Goal: Task Accomplishment & Management: Use online tool/utility

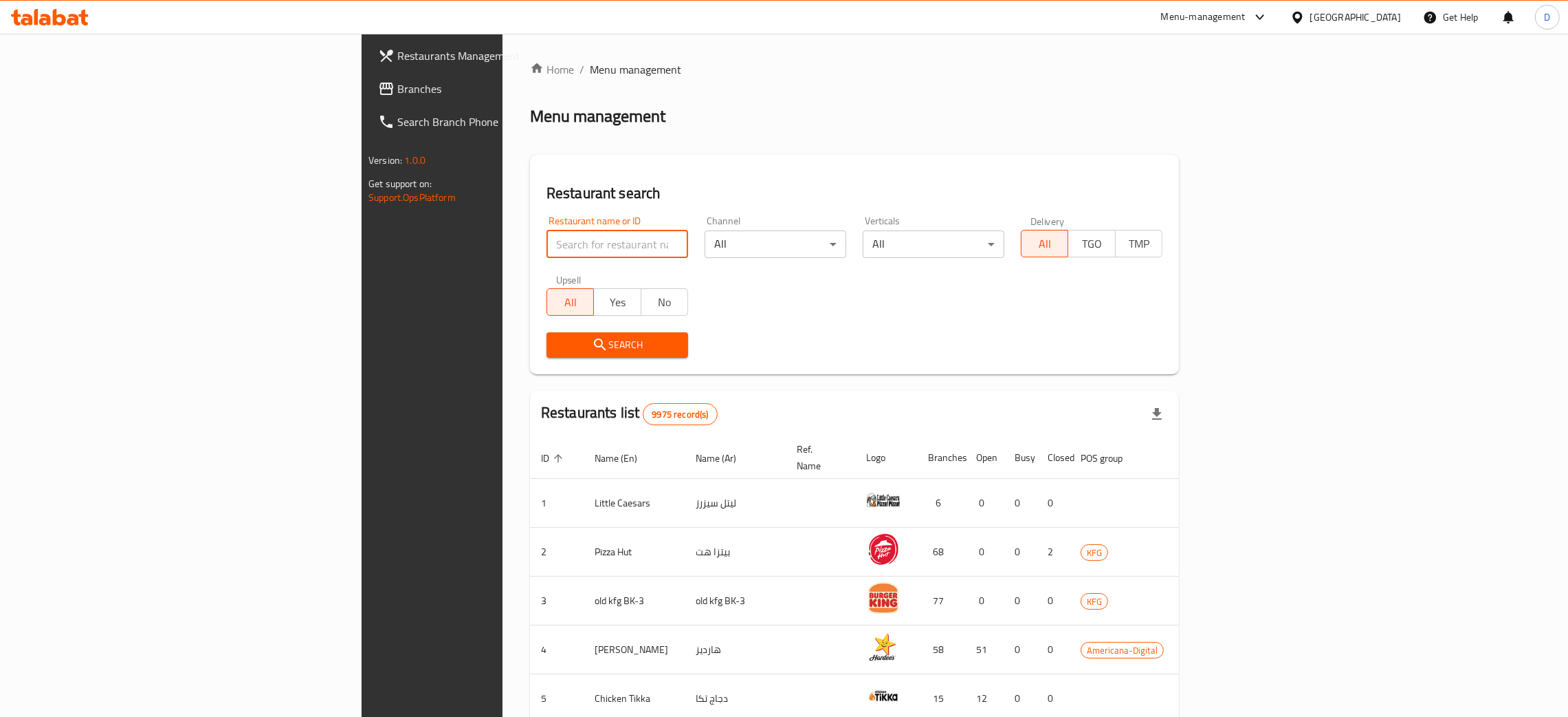
click at [546, 248] on input "search" at bounding box center [617, 244] width 142 height 28
type input "[PERSON_NAME]"
click at [558, 346] on span "Search" at bounding box center [617, 345] width 119 height 17
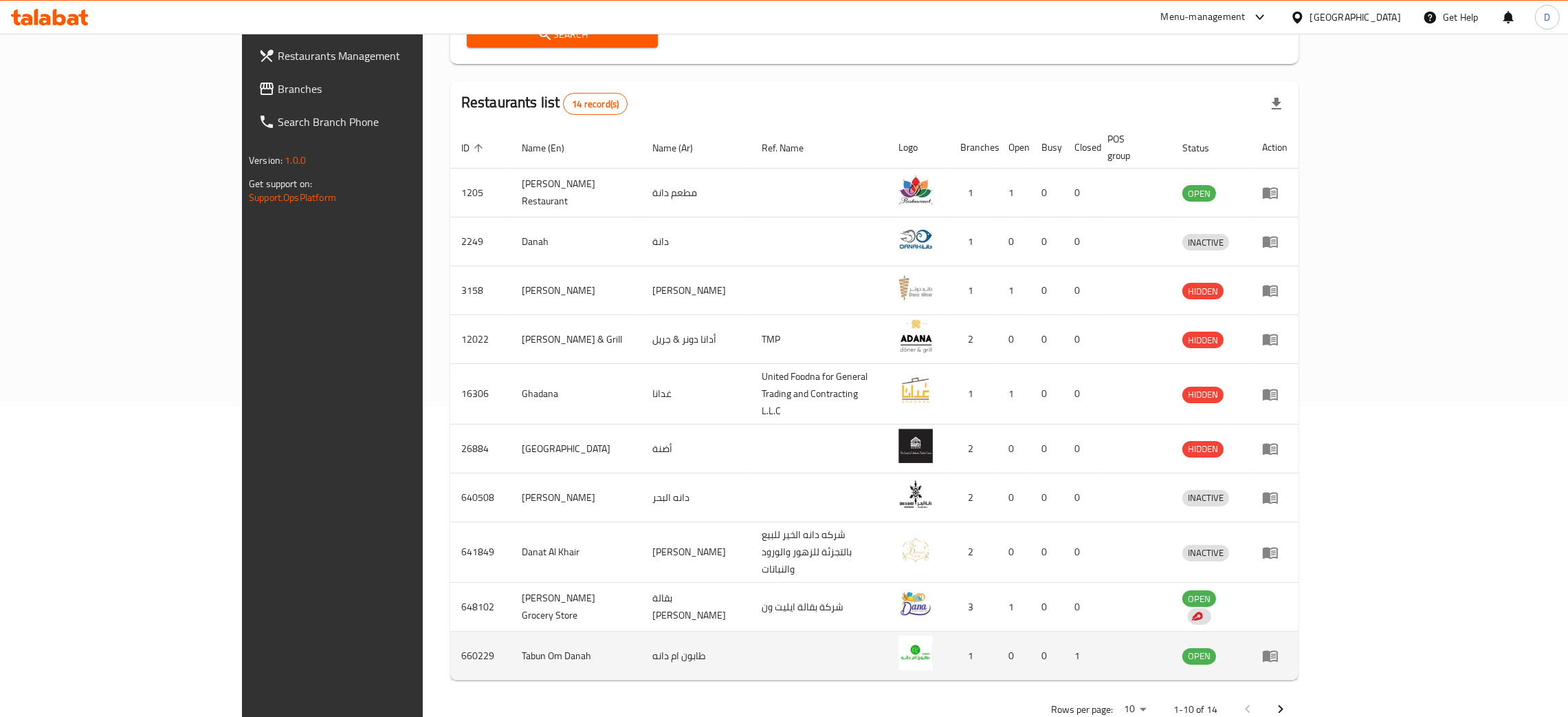
scroll to position [311, 0]
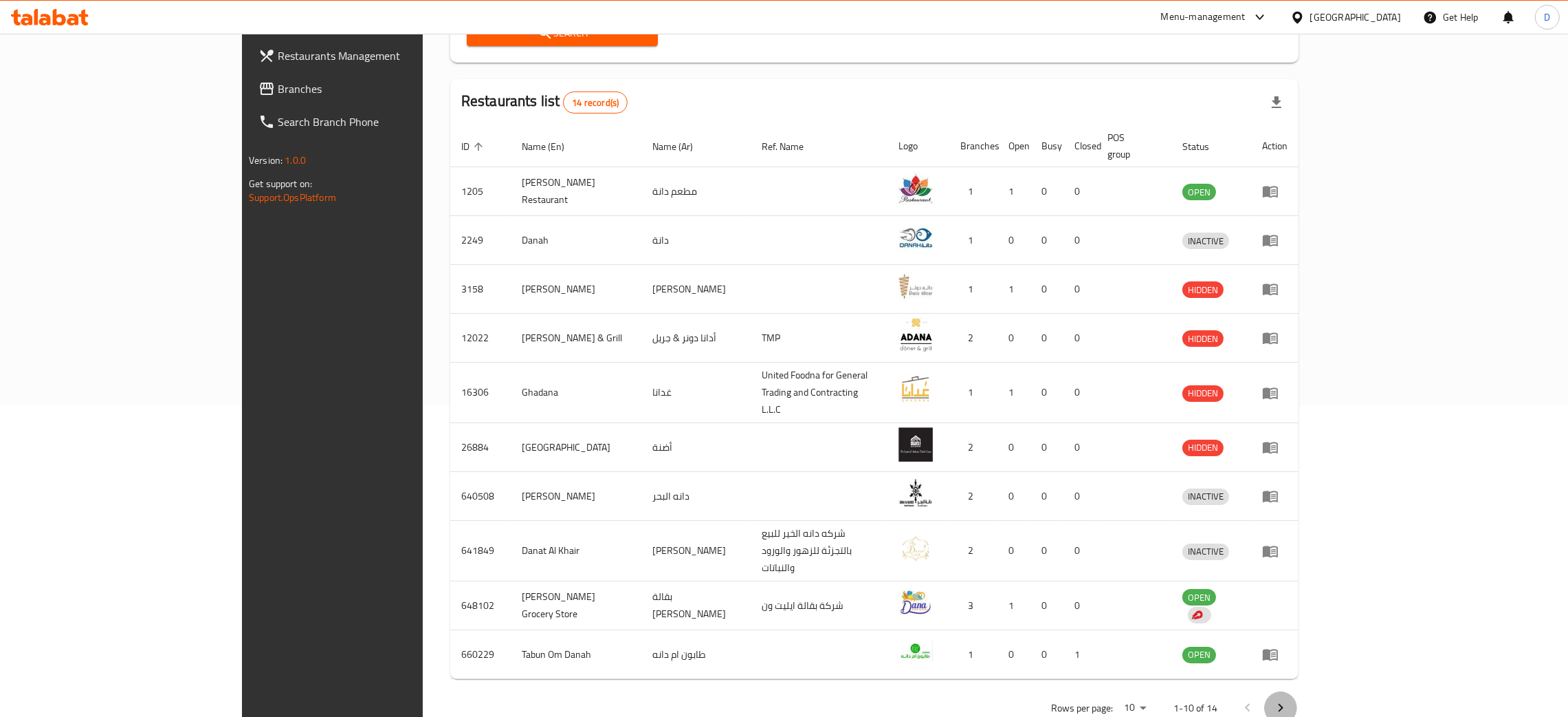
click at [1283, 703] on icon "Next page" at bounding box center [1281, 708] width 5 height 9
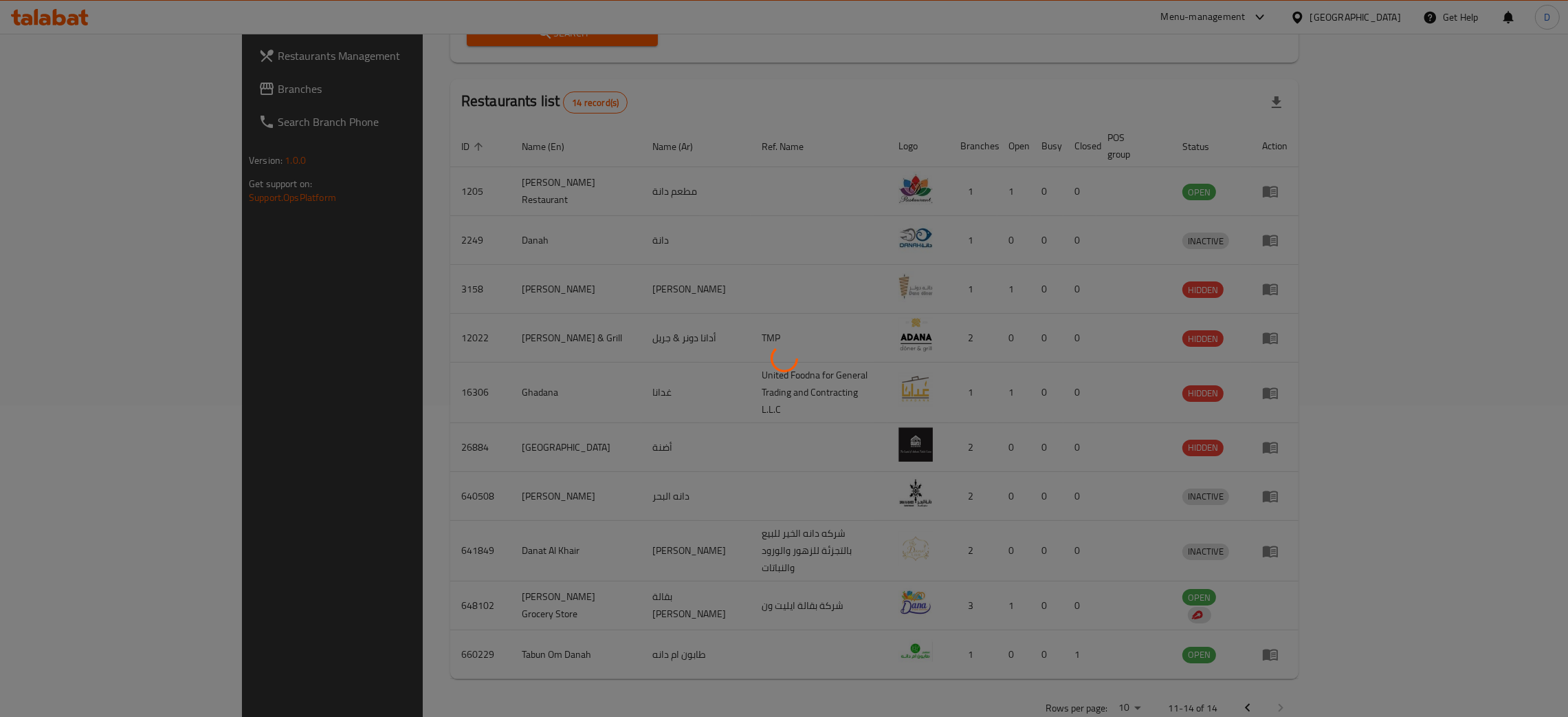
scroll to position [0, 0]
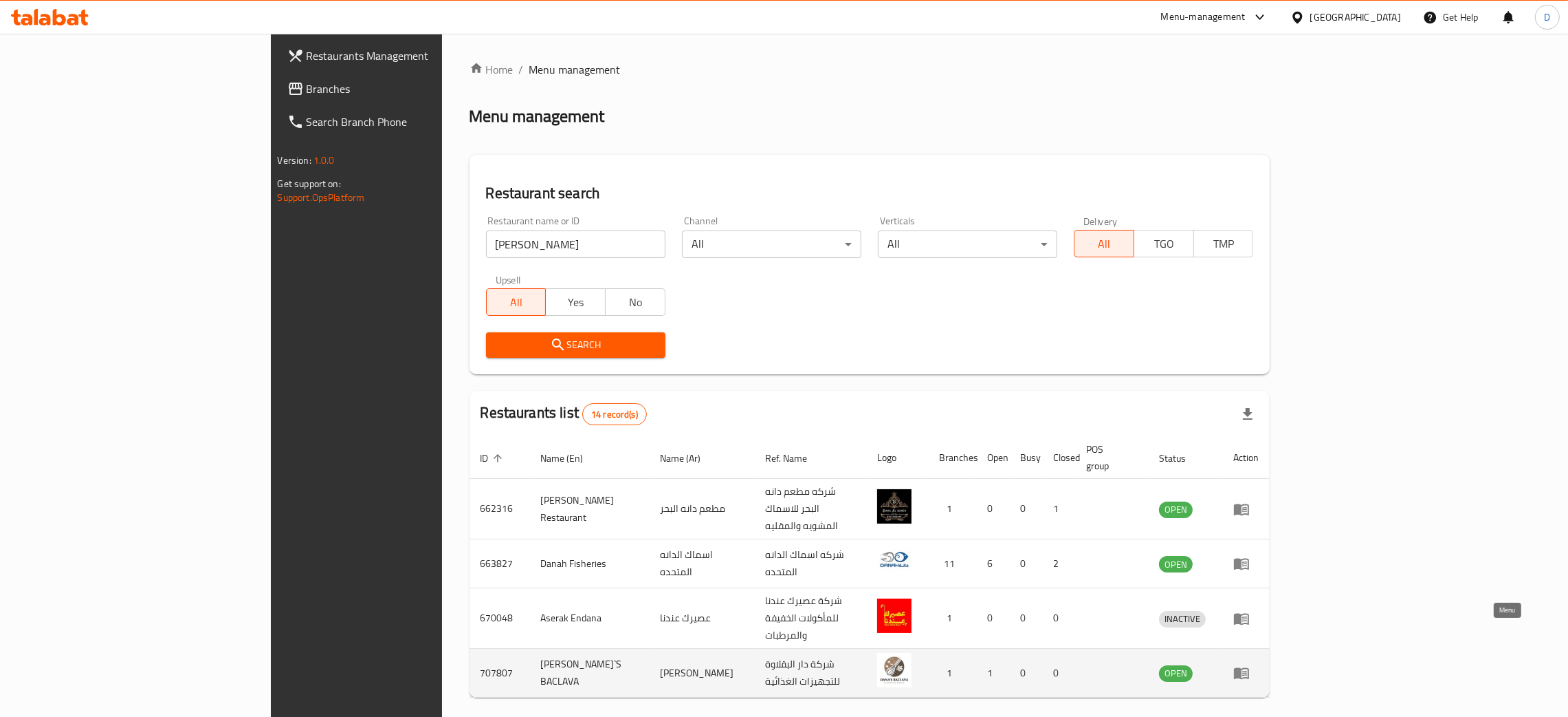
click at [1259, 665] on link "enhanced table" at bounding box center [1246, 672] width 26 height 16
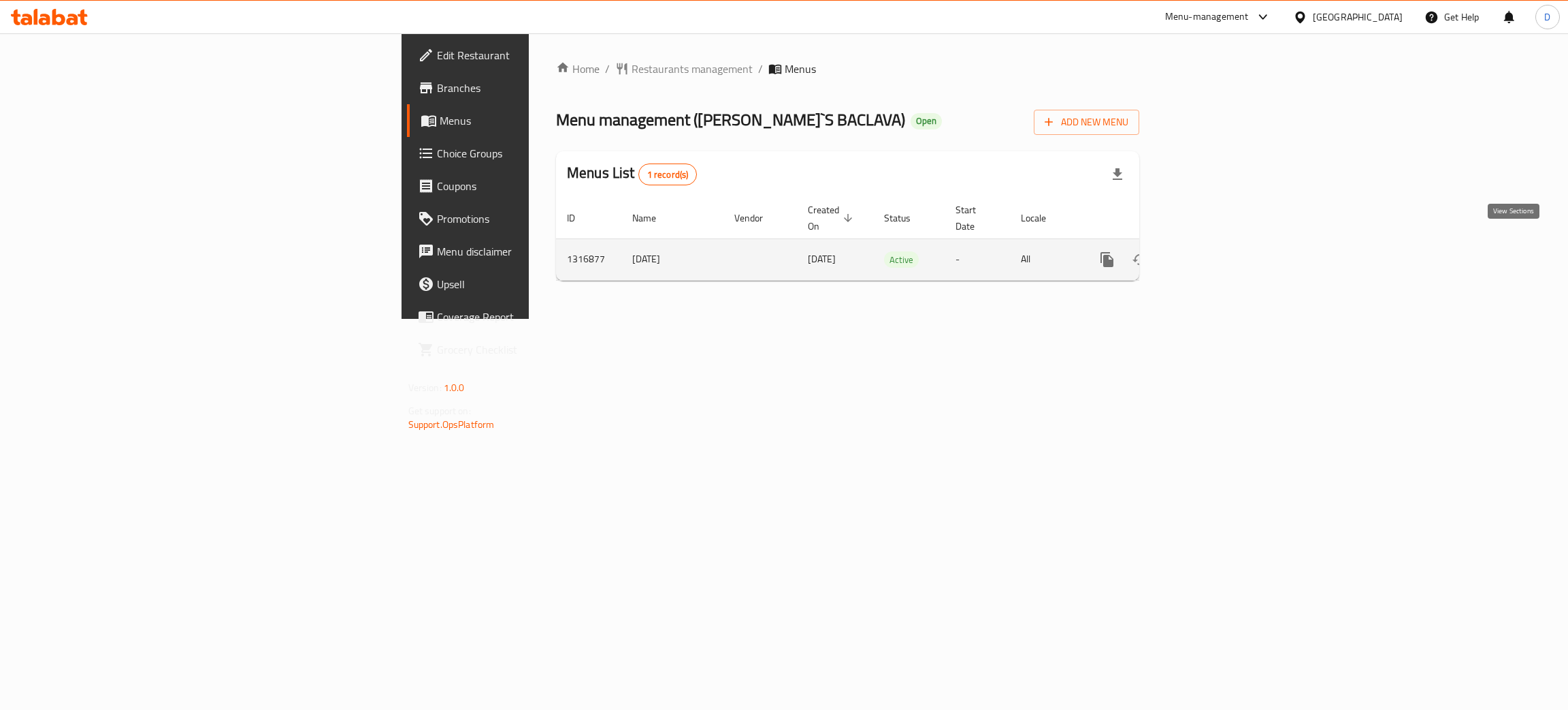
click at [1213, 251] on icon "enhanced table" at bounding box center [1205, 259] width 16 height 16
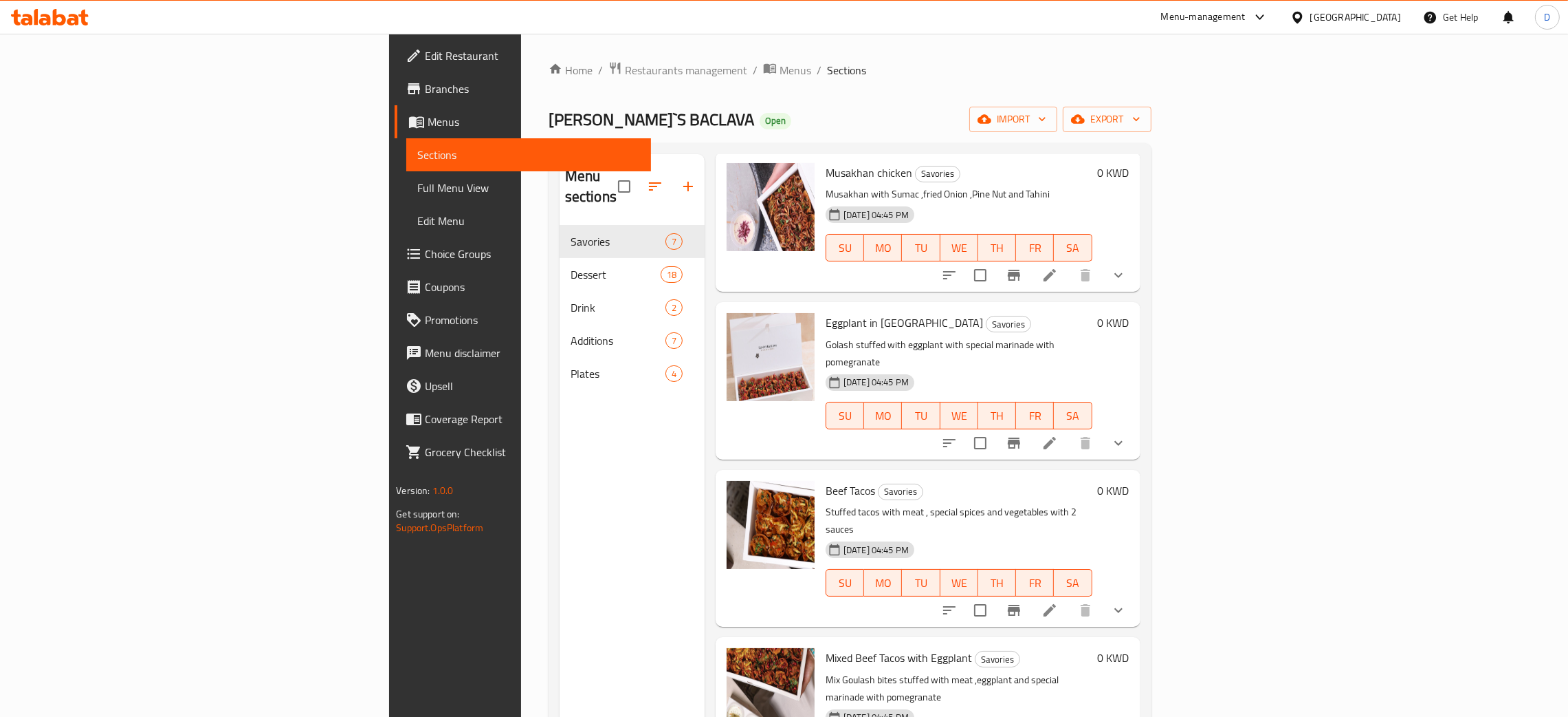
scroll to position [103, 0]
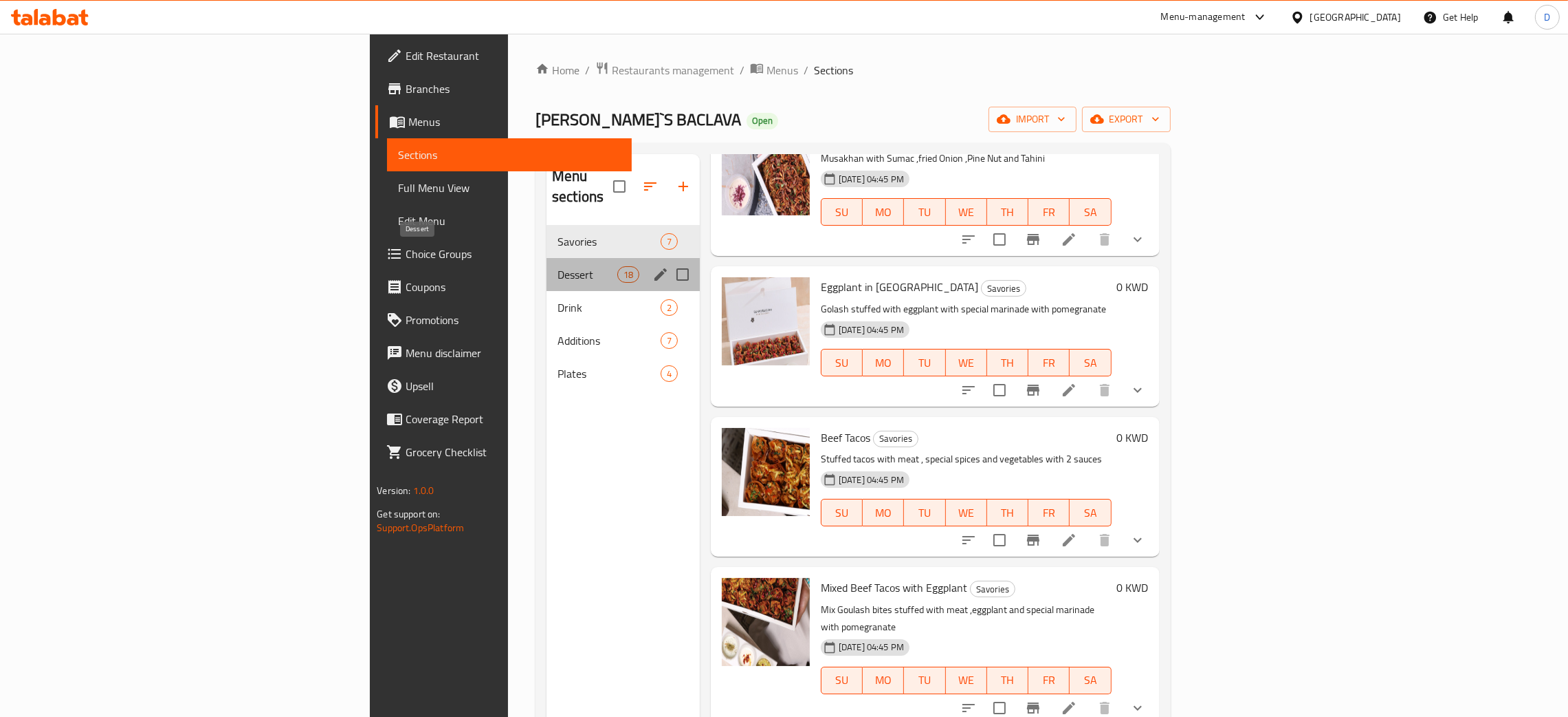
click at [558, 267] on span "Dessert" at bounding box center [588, 274] width 60 height 16
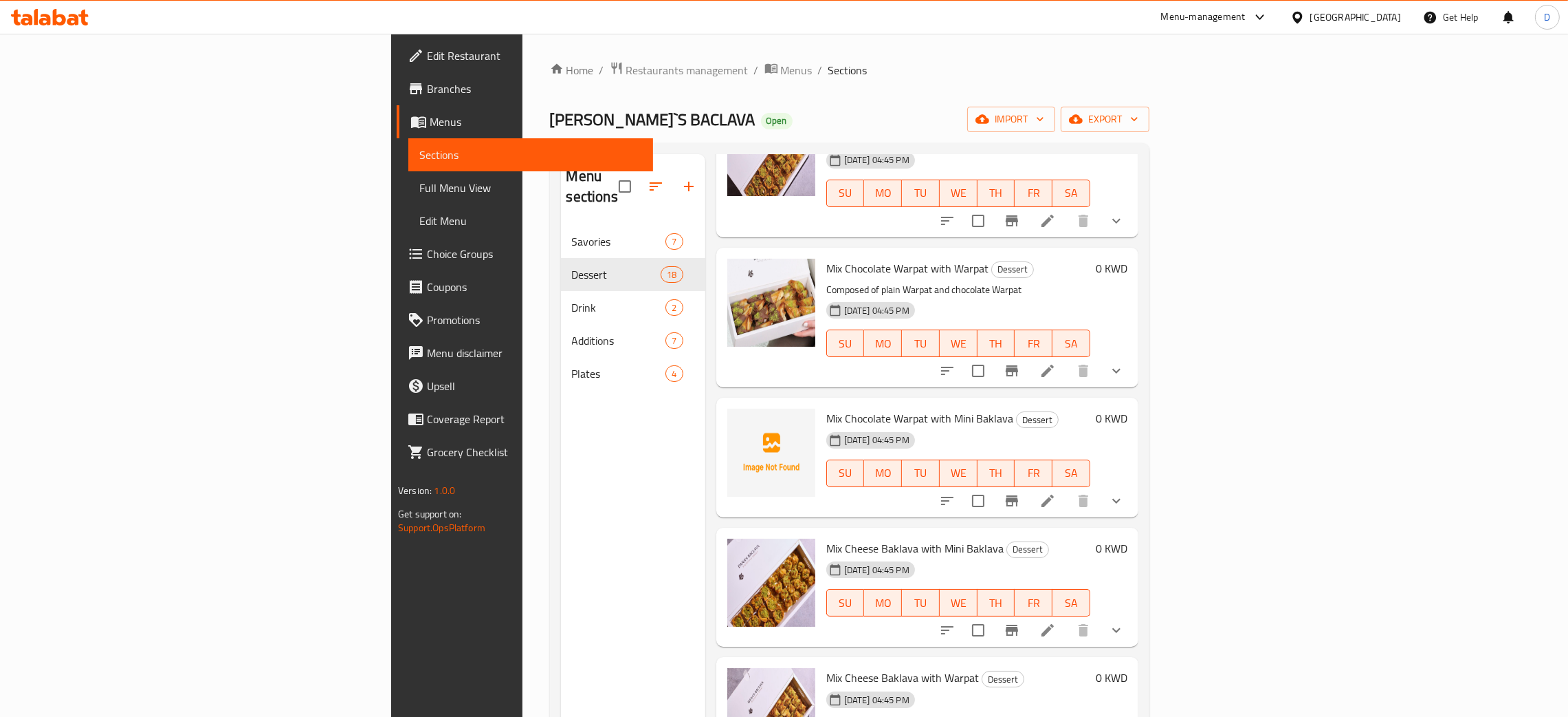
scroll to position [825, 0]
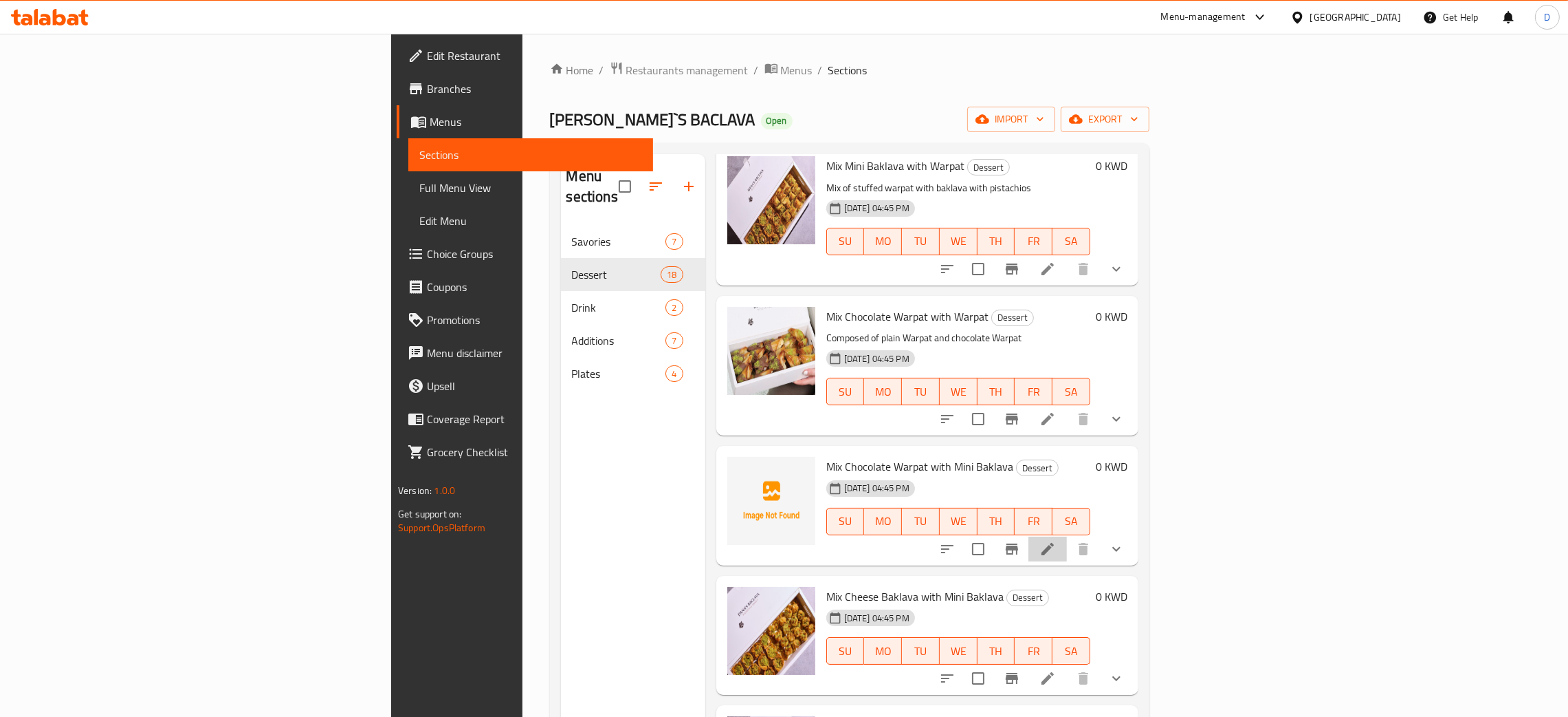
click at [1067, 536] on li at bounding box center [1047, 548] width 39 height 25
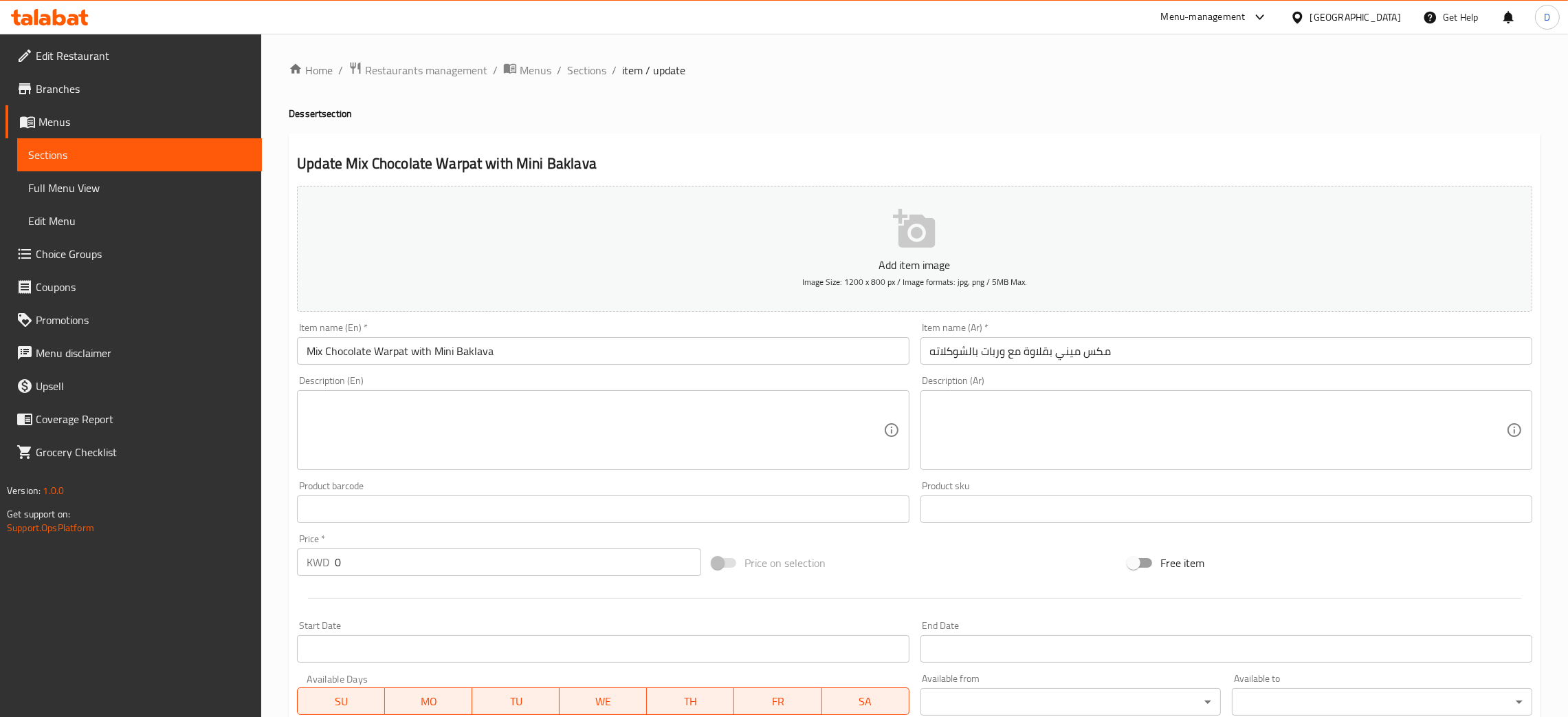
click at [833, 254] on button "Add item image Image Size: 1200 x 800 px / Image formats: jpg, png / 5MB Max." at bounding box center [914, 248] width 1235 height 126
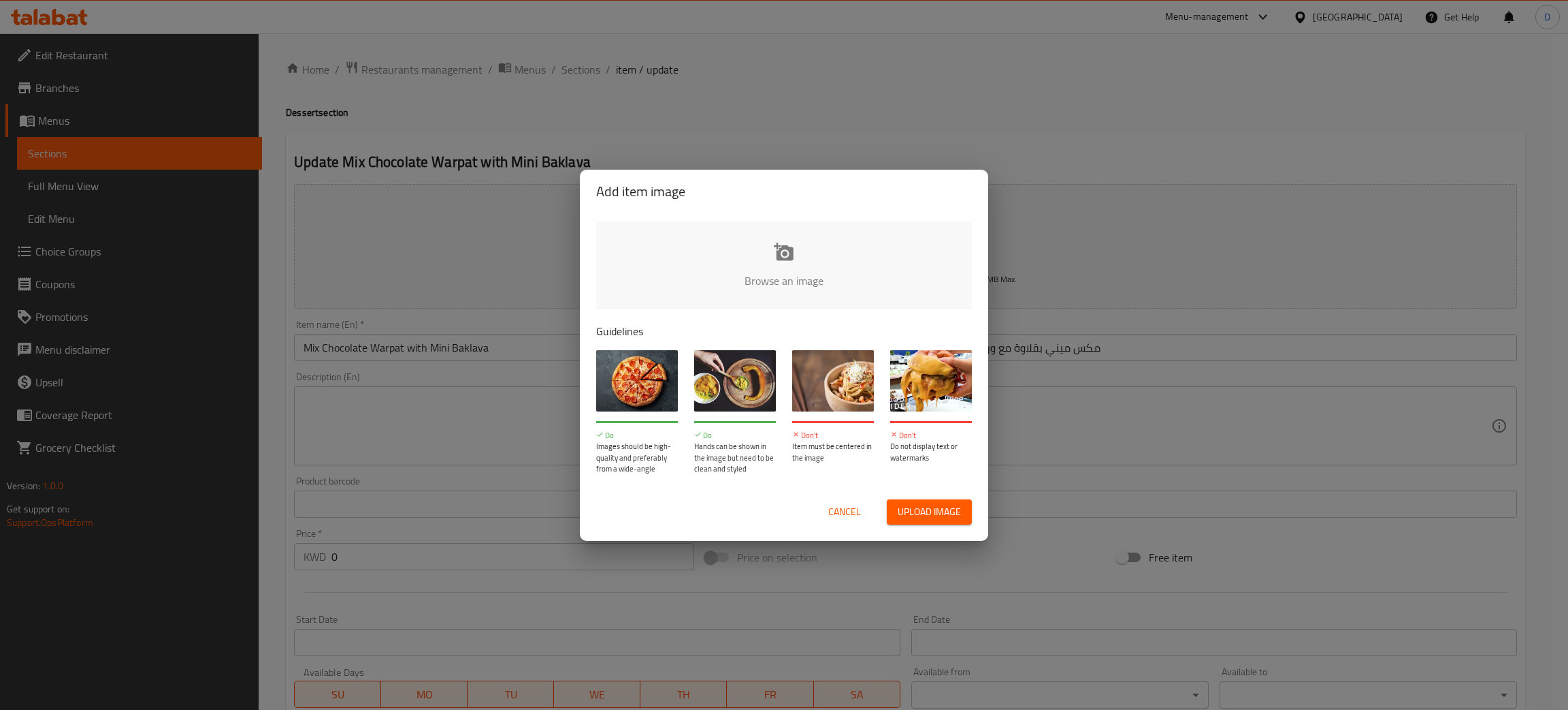
click at [761, 264] on input "file" at bounding box center [1244, 285] width 1296 height 128
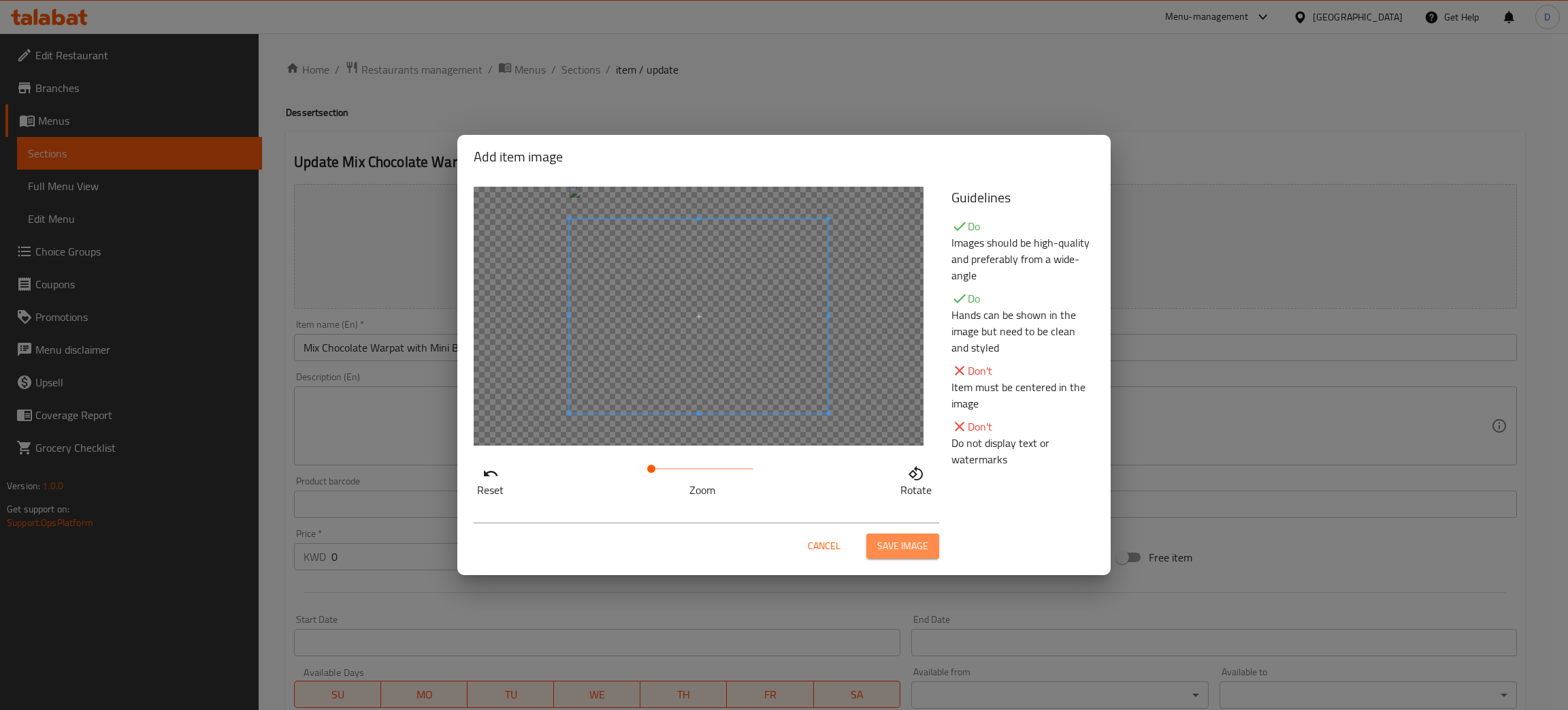
click at [890, 543] on span "Save image" at bounding box center [903, 546] width 51 height 17
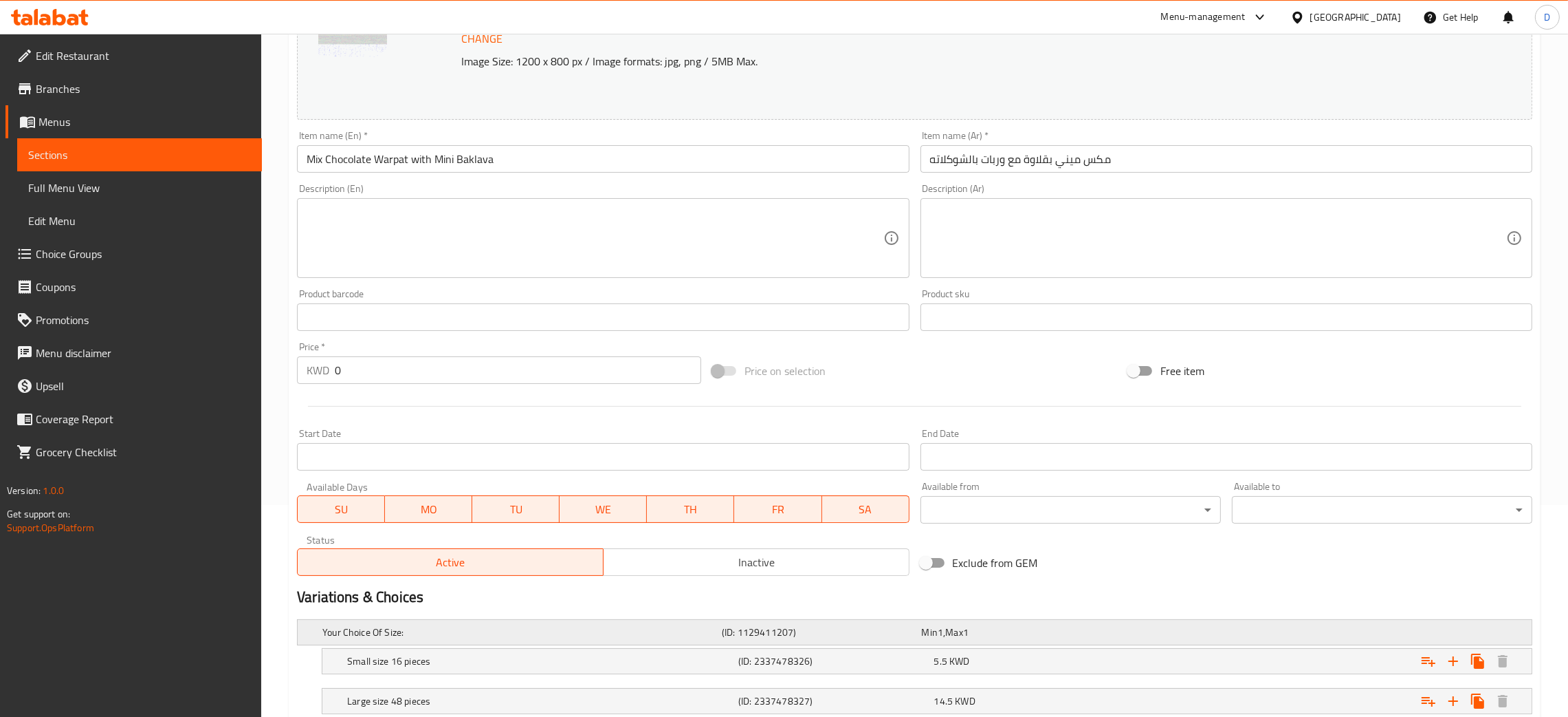
scroll to position [307, 0]
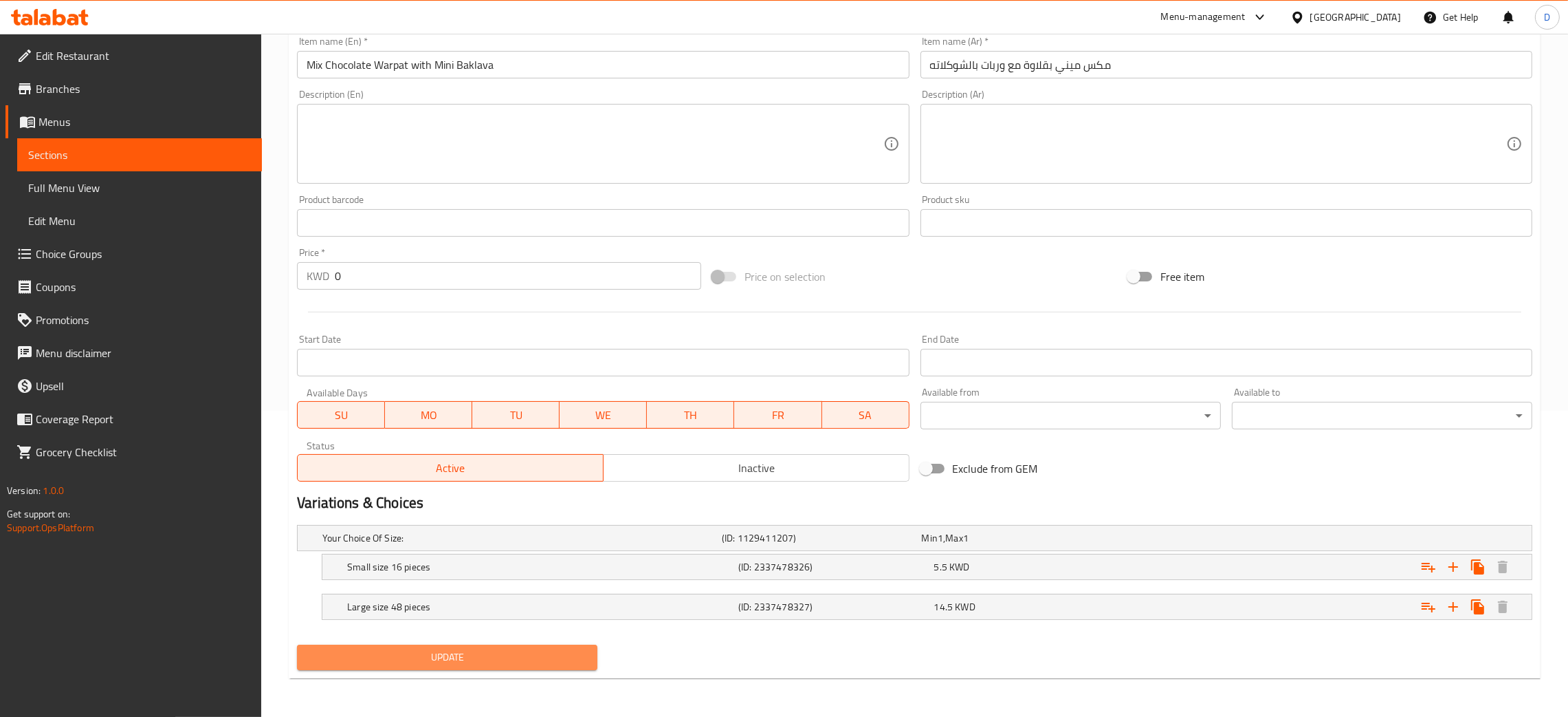
click at [390, 652] on span "Update" at bounding box center [447, 657] width 278 height 17
click at [416, 645] on button "Update" at bounding box center [448, 658] width 301 height 26
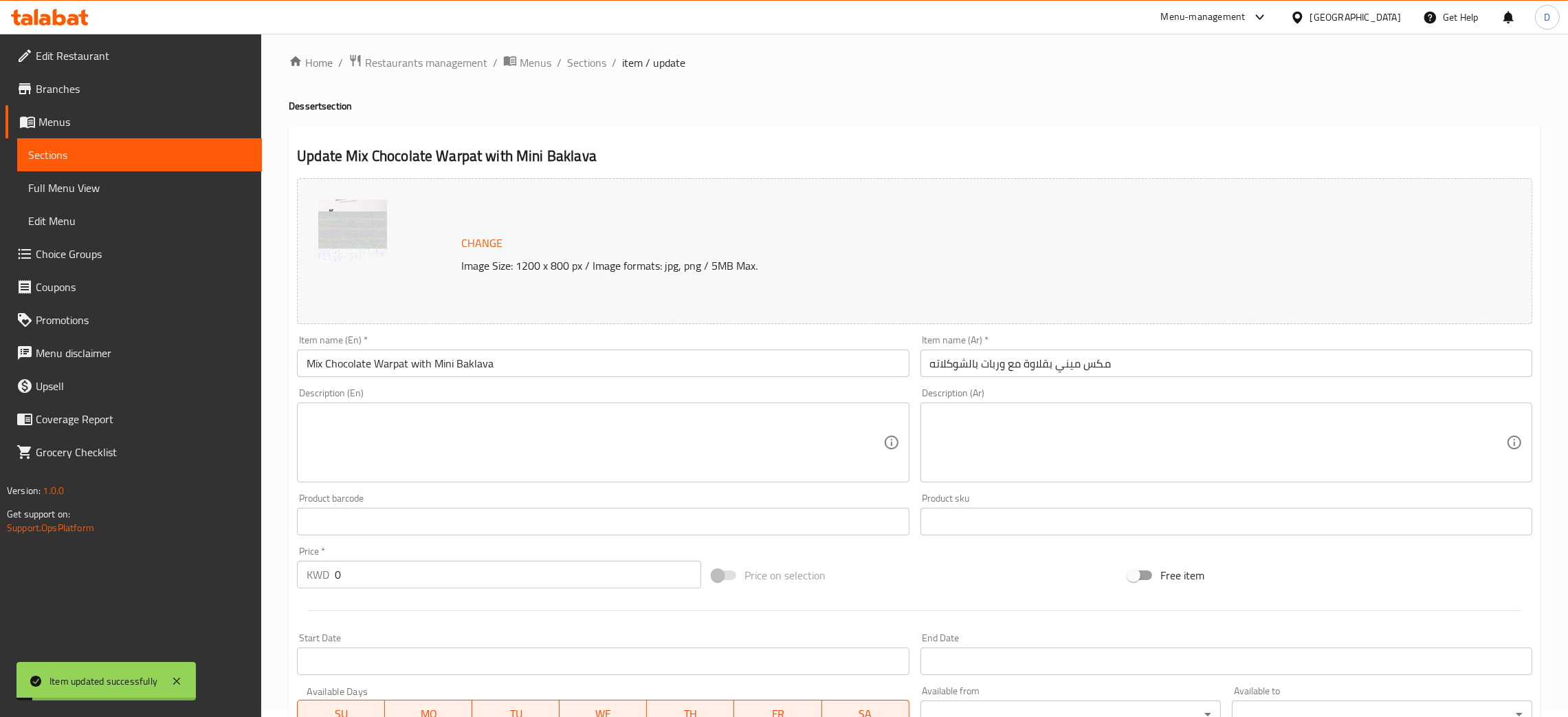
scroll to position [0, 0]
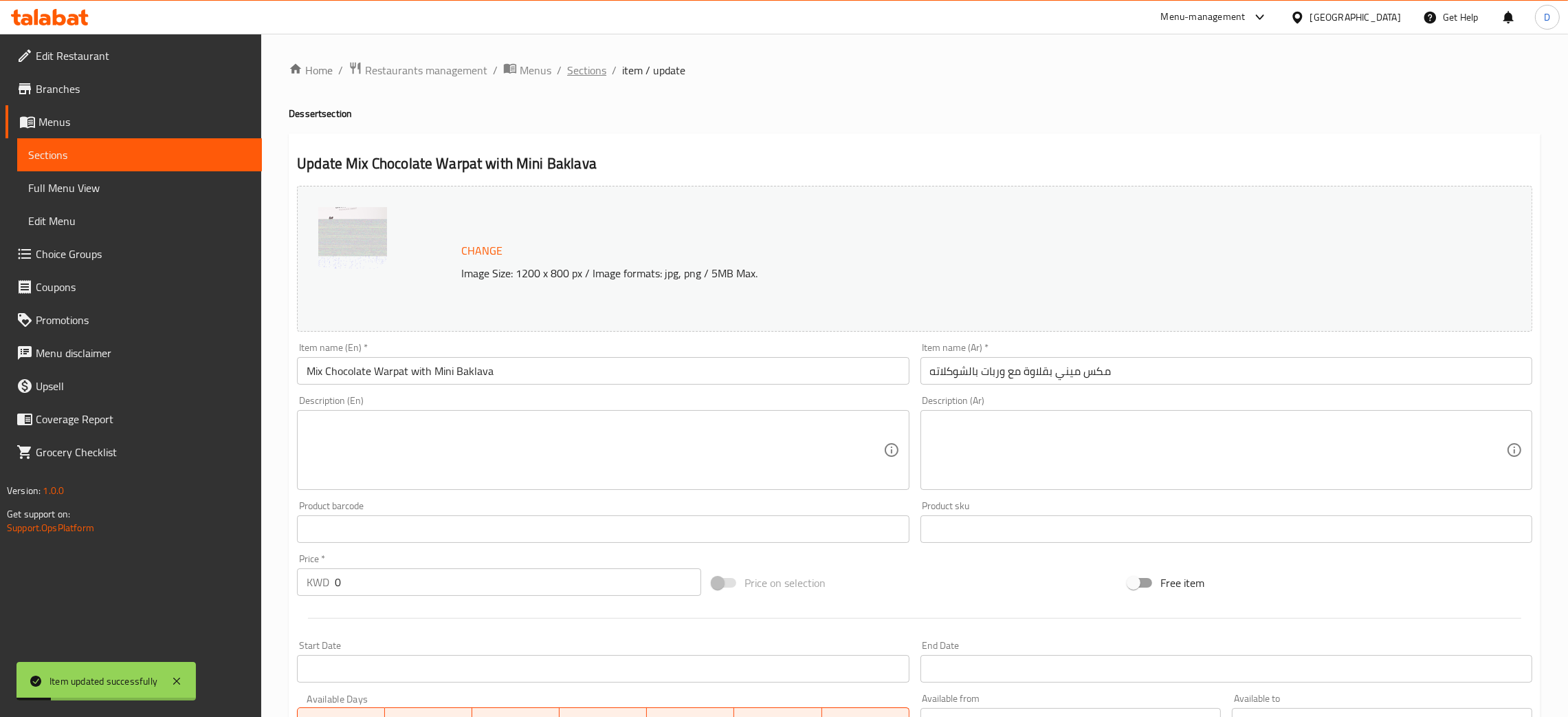
click at [576, 67] on span "Sections" at bounding box center [587, 70] width 40 height 16
